Goal: Navigation & Orientation: Find specific page/section

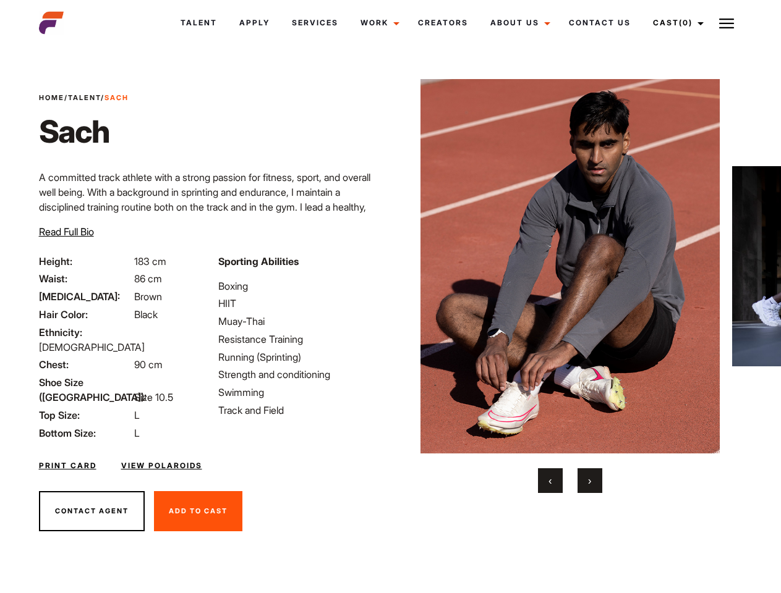
click at [675, 23] on link "Cast (0)" at bounding box center [676, 22] width 69 height 33
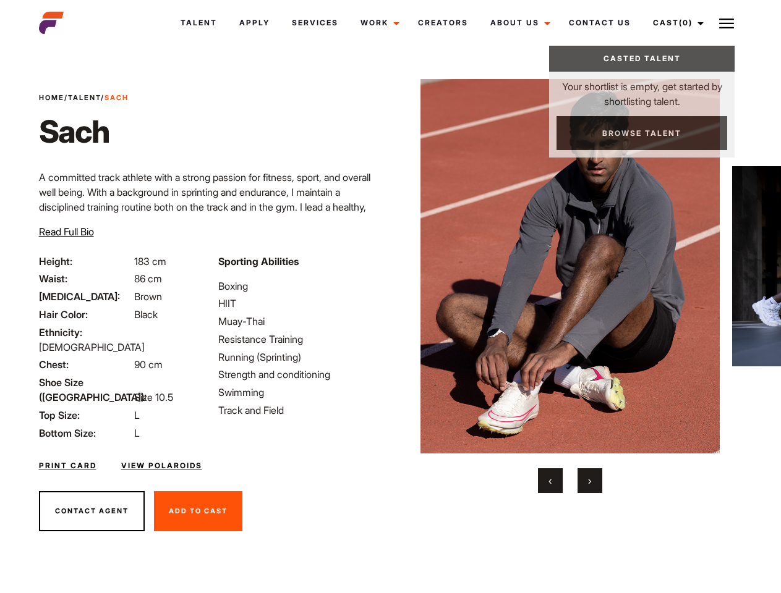
click at [726, 23] on img at bounding box center [726, 23] width 15 height 15
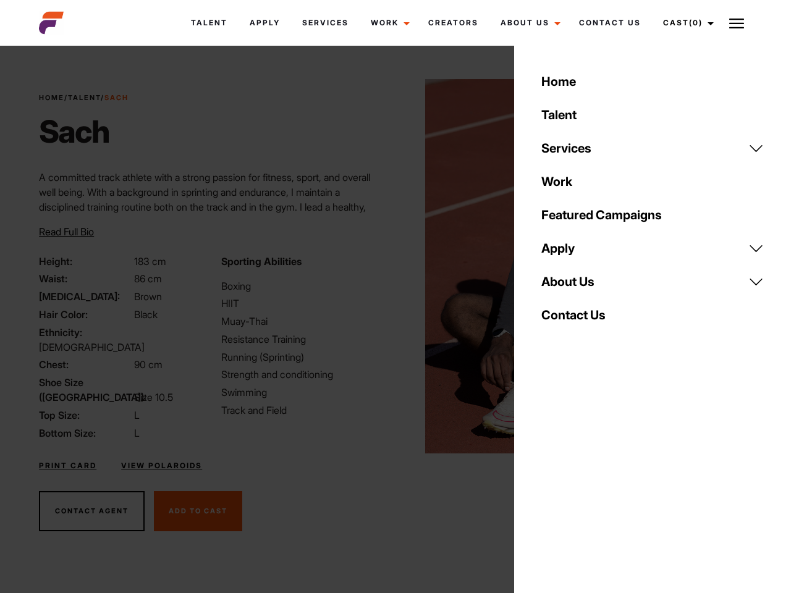
click at [569, 286] on link "About Us" at bounding box center [652, 281] width 237 height 33
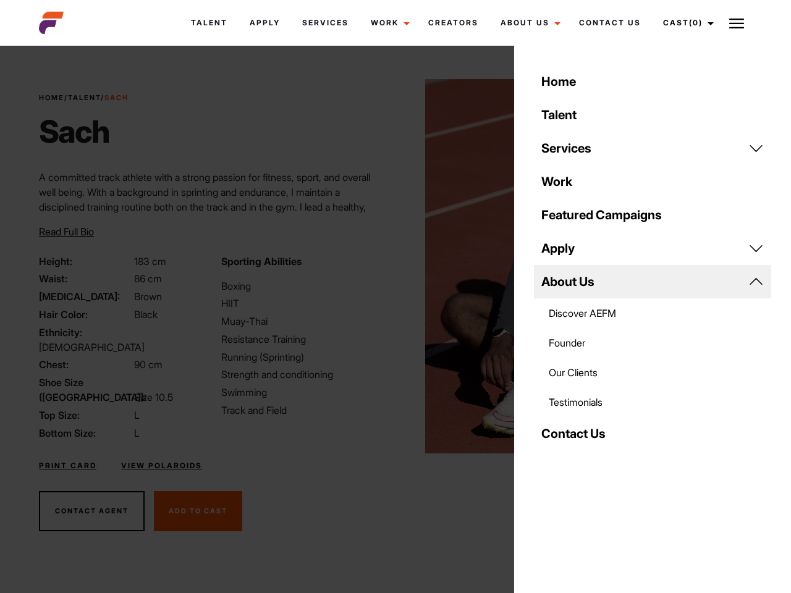
click at [390, 266] on div "Sporting Abilities Boxing HIIT Muay-Thai Resistance Training Running (Sprinting…" at bounding box center [305, 347] width 182 height 187
click at [550, 481] on div "Home Talent Services Talent Casting Photography Videography Creative Hair and M…" at bounding box center [652, 296] width 277 height 593
click at [590, 481] on div "Home Talent Services Talent Casting Photography Videography Creative Hair and M…" at bounding box center [652, 296] width 277 height 593
